Goal: Obtain resource: Download file/media

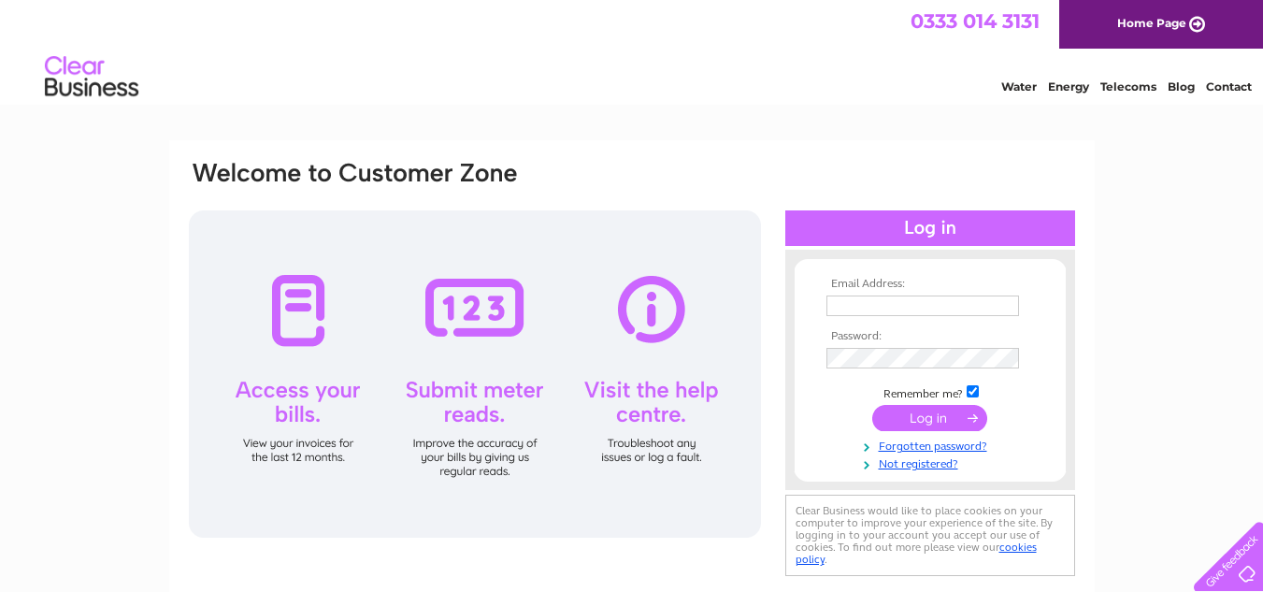
type input "james@lingmoorfarm.com"
click at [918, 420] on input "submit" at bounding box center [929, 418] width 115 height 26
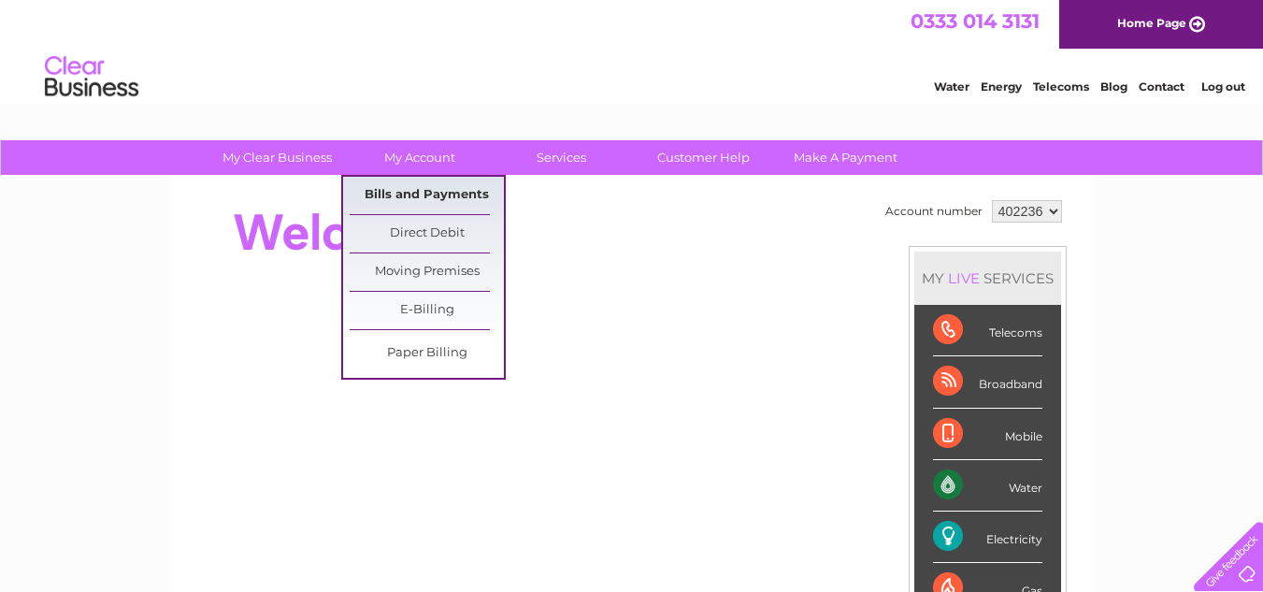
click at [414, 185] on link "Bills and Payments" at bounding box center [427, 195] width 154 height 37
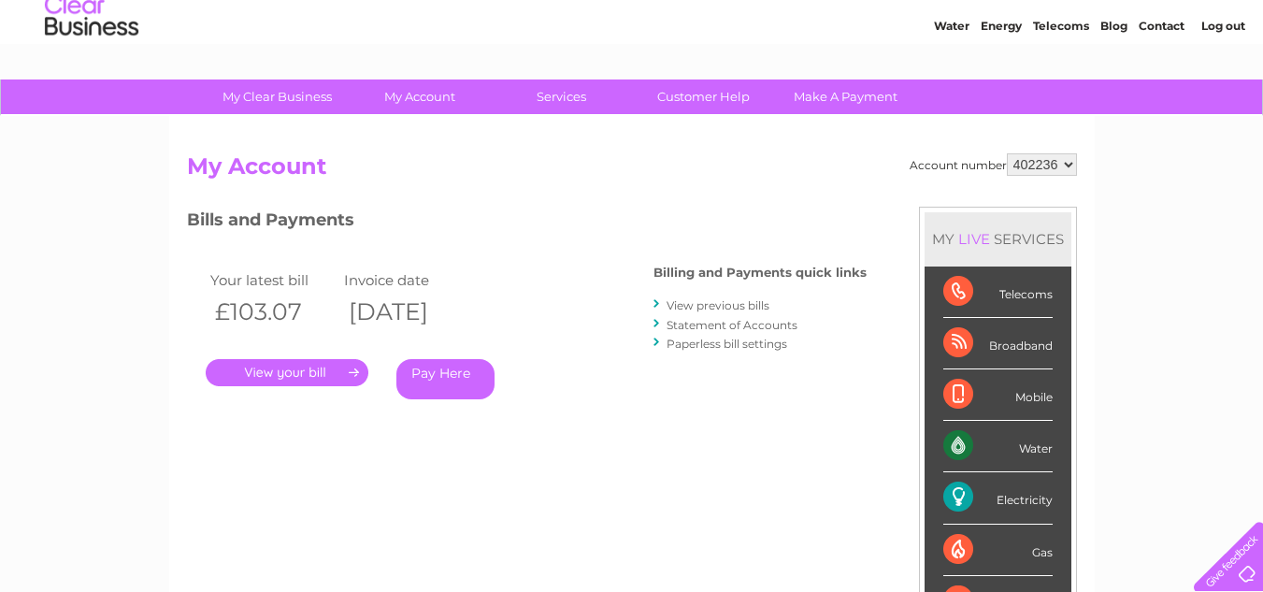
scroll to position [93, 0]
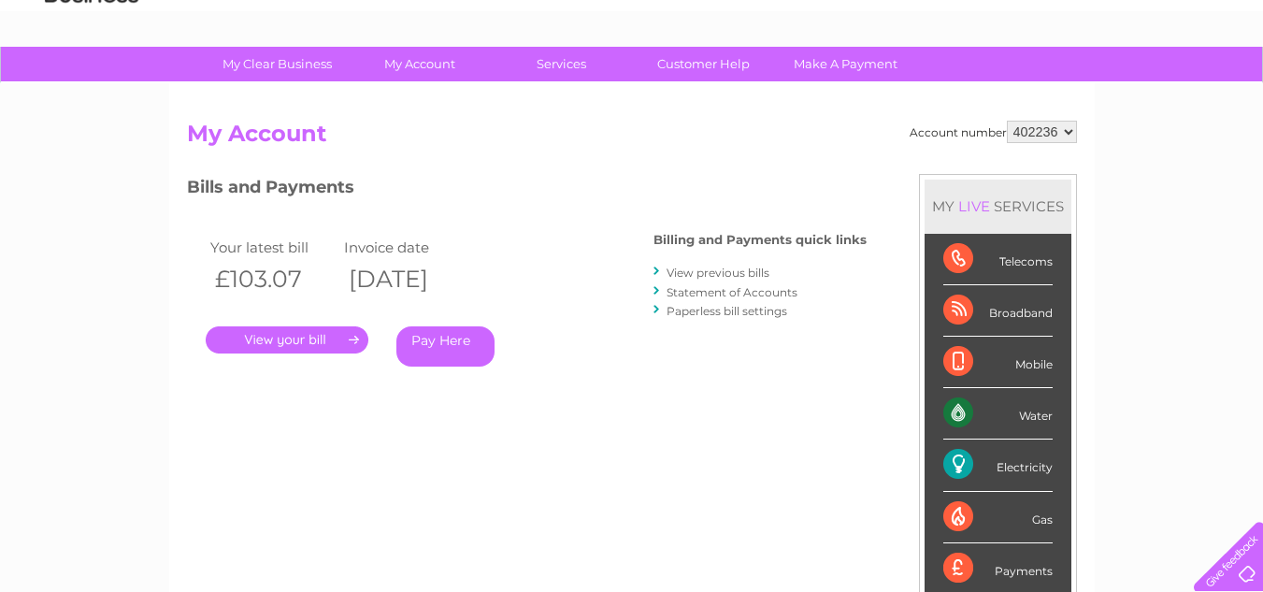
click at [707, 267] on link "View previous bills" at bounding box center [718, 273] width 103 height 14
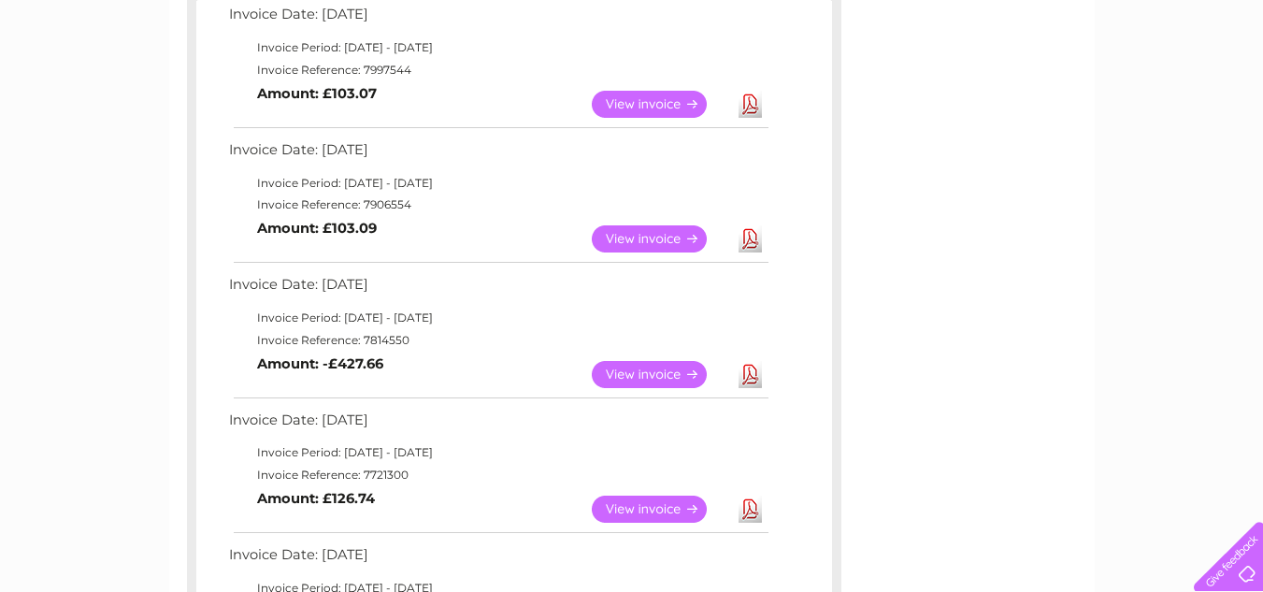
scroll to position [374, 0]
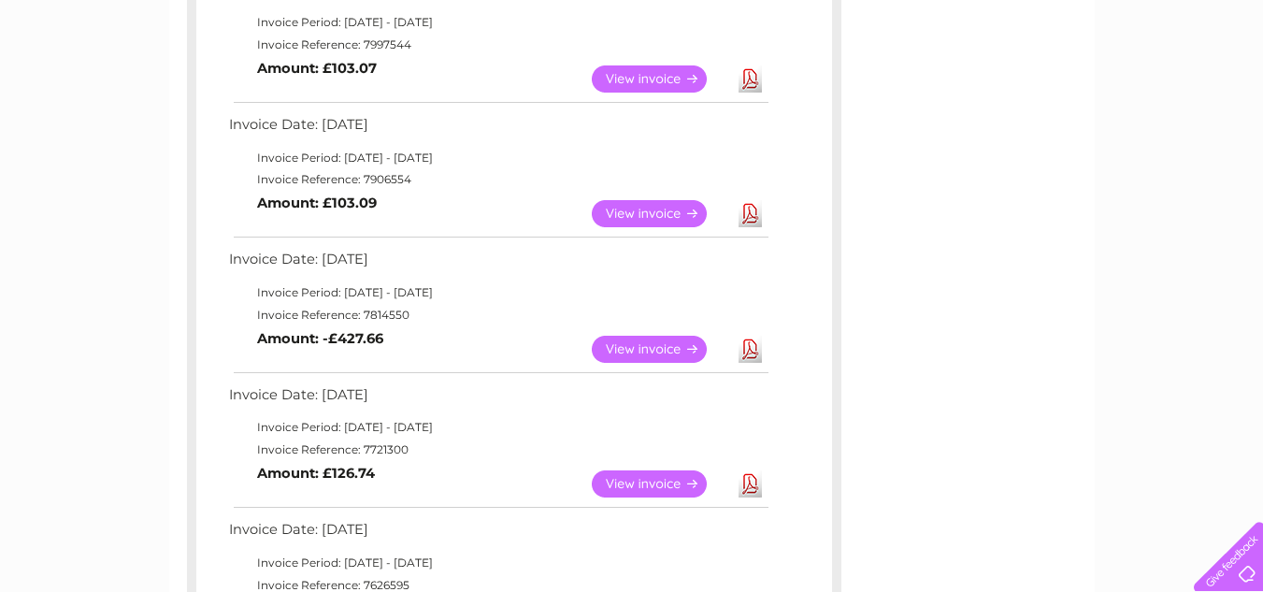
click at [665, 352] on link "View" at bounding box center [660, 349] width 137 height 27
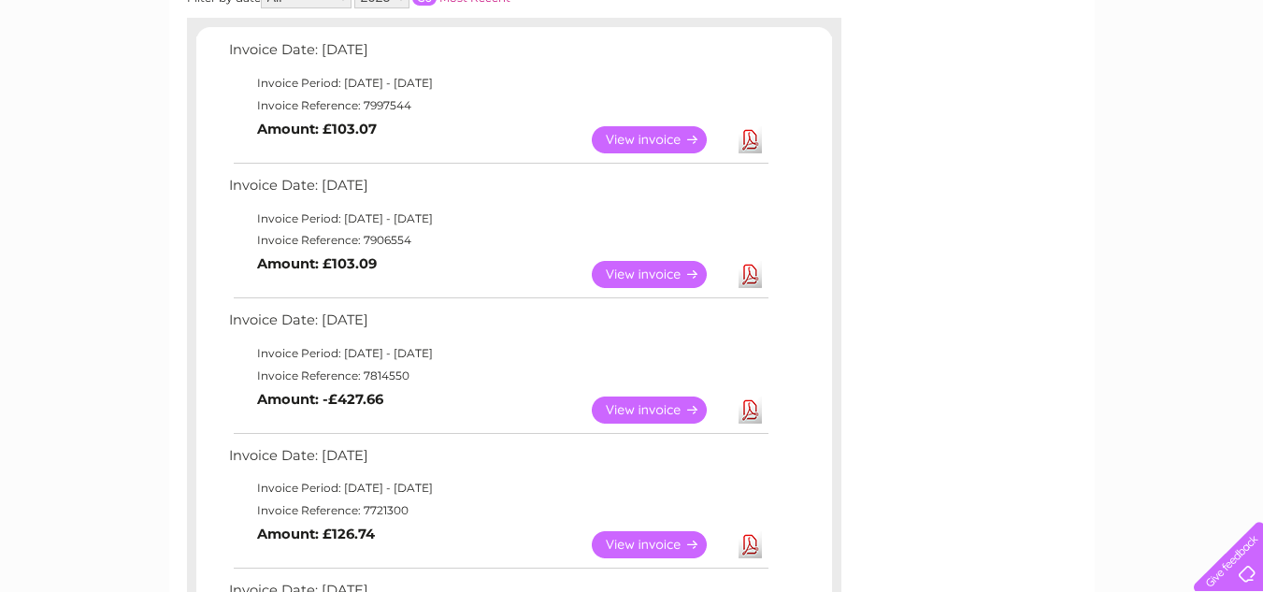
scroll to position [280, 0]
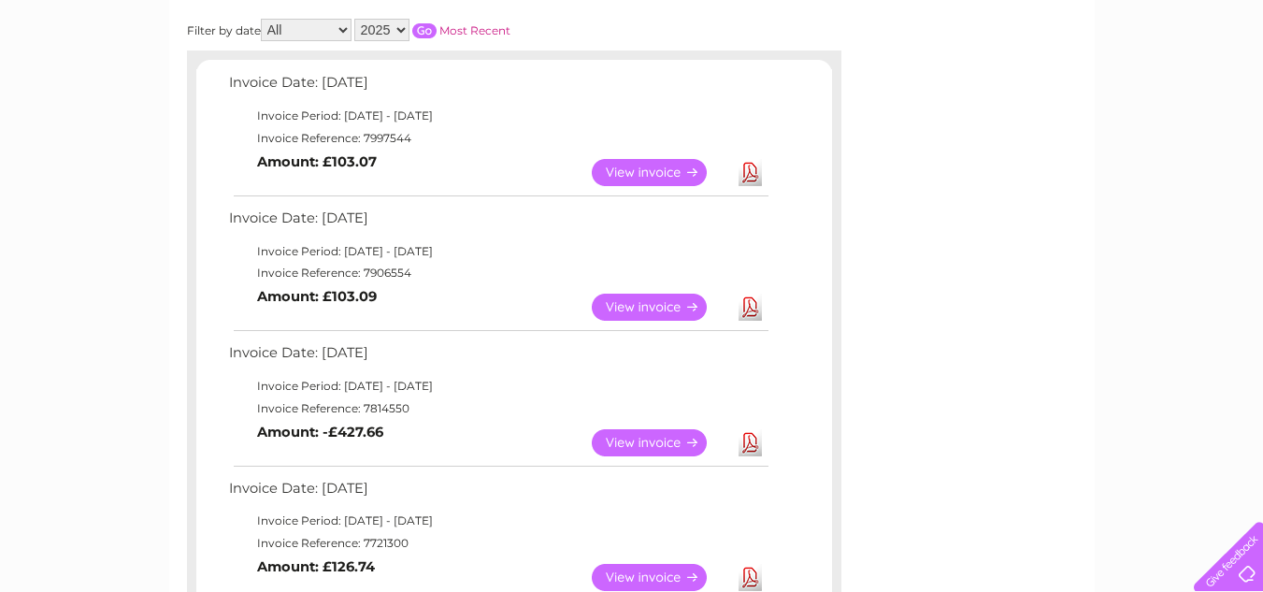
click at [748, 305] on link "Download" at bounding box center [750, 307] width 23 height 27
click at [753, 306] on link "Download" at bounding box center [750, 307] width 23 height 27
click at [746, 162] on link "Download" at bounding box center [750, 172] width 23 height 27
